Goal: Information Seeking & Learning: Learn about a topic

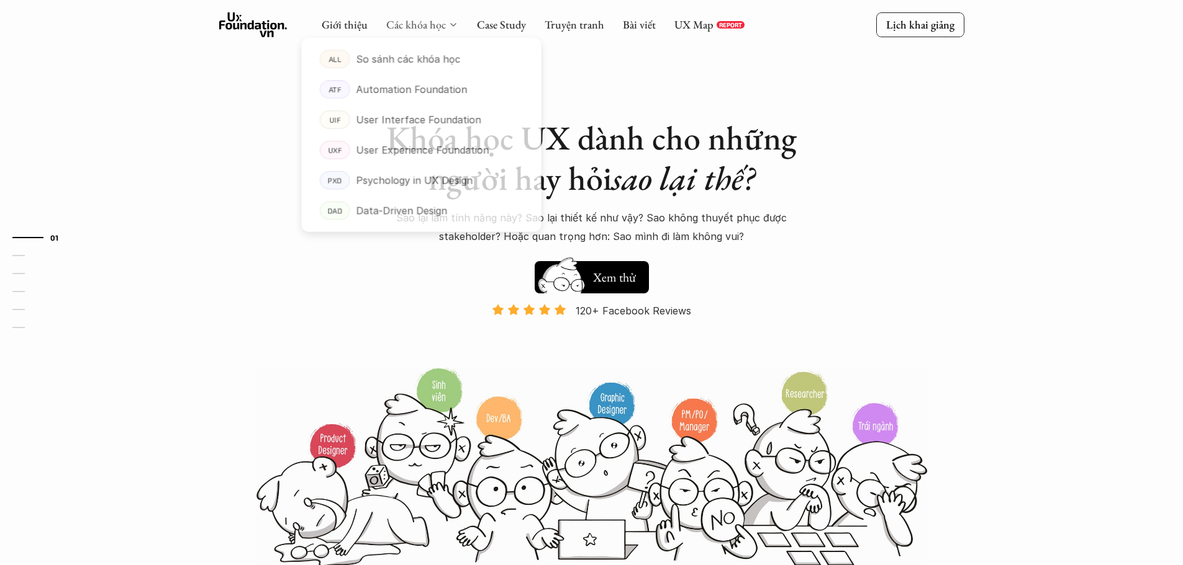
click at [405, 24] on link "Các khóa học" at bounding box center [416, 24] width 60 height 14
click at [378, 122] on p "User Interface Foundation" at bounding box center [418, 121] width 128 height 19
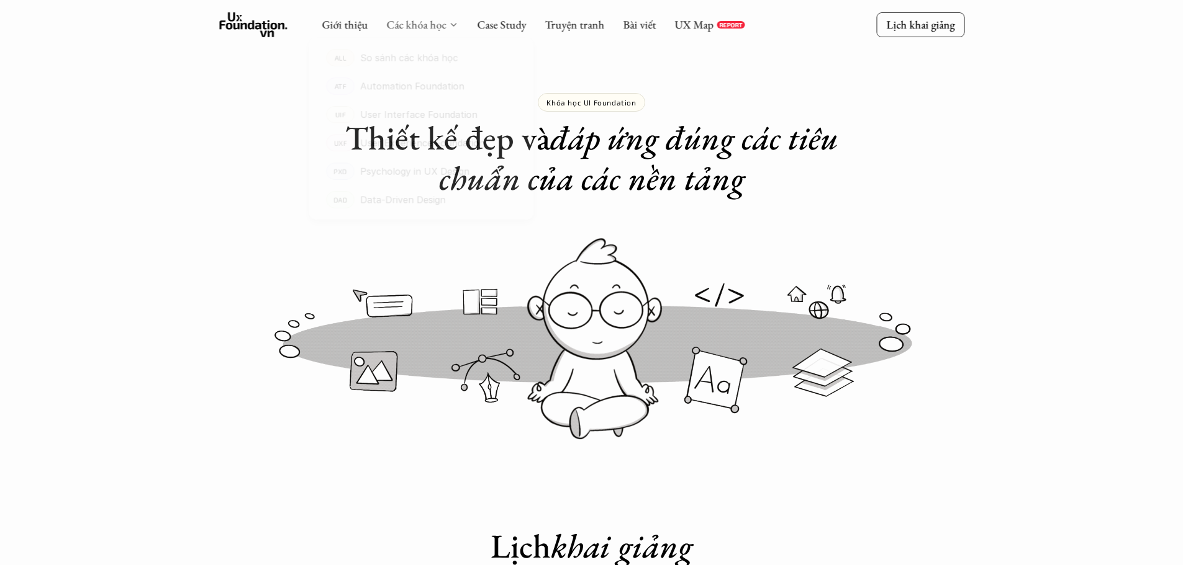
click at [435, 27] on link "Các khóa học" at bounding box center [416, 24] width 60 height 14
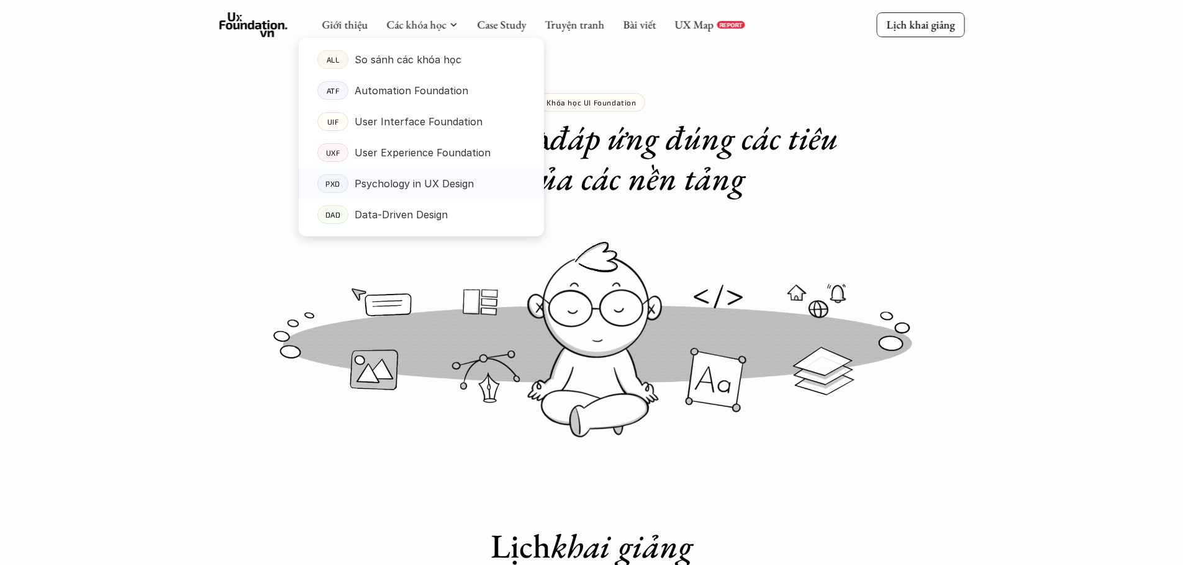
click at [379, 184] on p "Psychology in UX Design" at bounding box center [413, 183] width 119 height 19
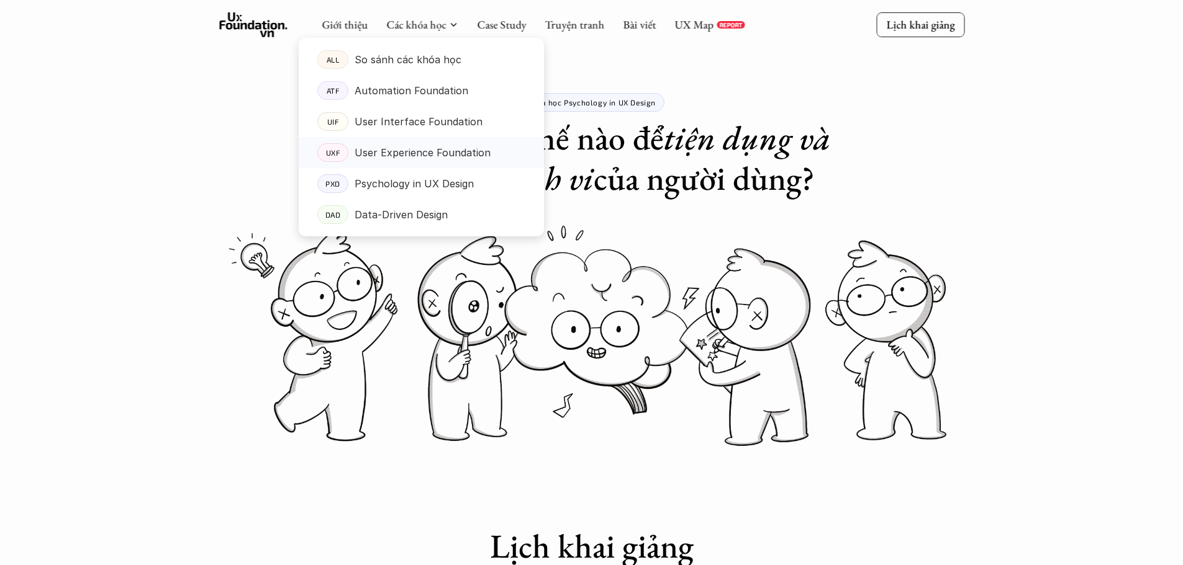
click at [389, 153] on p "User Experience Foundation" at bounding box center [422, 152] width 136 height 19
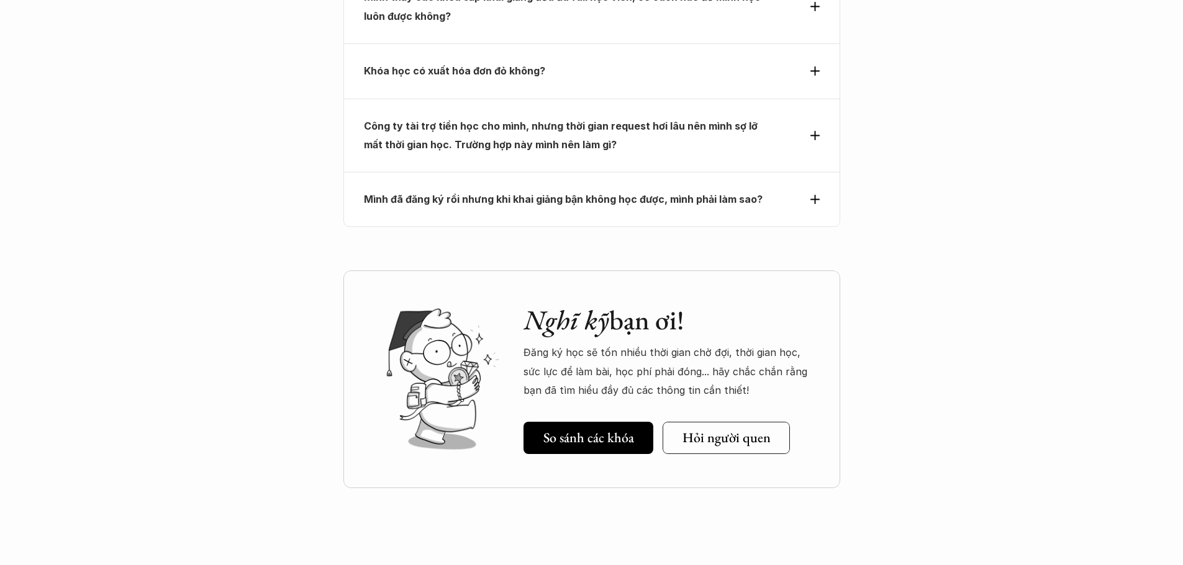
scroll to position [5613, 0]
